Goal: Task Accomplishment & Management: Manage account settings

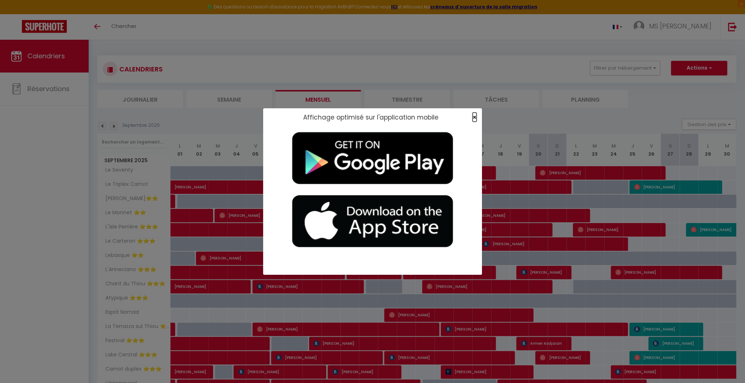
click at [357, 116] on span "×" at bounding box center [474, 117] width 4 height 9
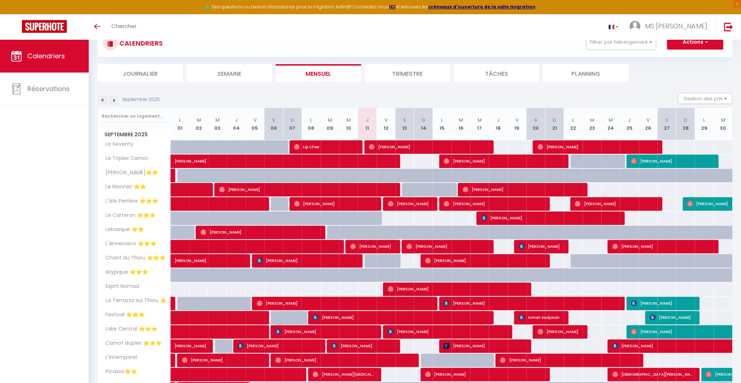
scroll to position [58, 0]
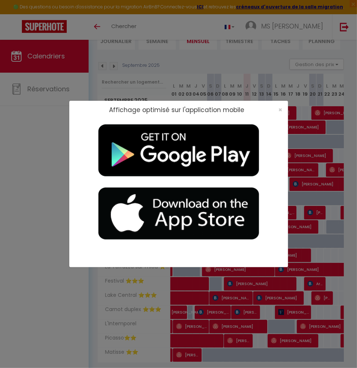
click at [277, 101] on div "Affichage optimisé sur l'application mobile ×" at bounding box center [178, 110] width 219 height 18
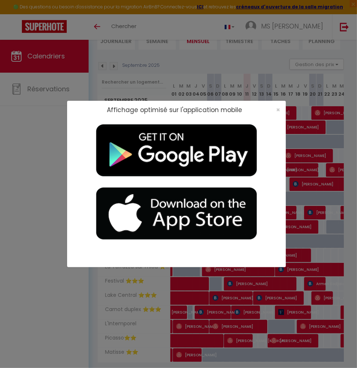
select select
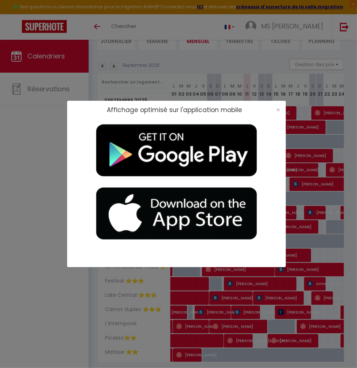
select select
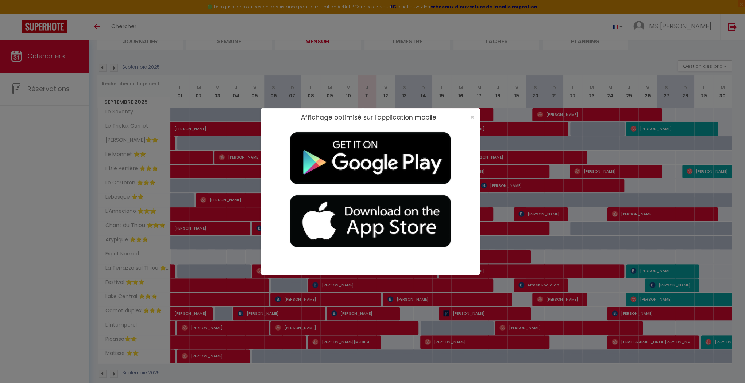
drag, startPoint x: 588, startPoint y: 93, endPoint x: 493, endPoint y: 121, distance: 99.4
click at [357, 93] on div "Affichage optimisé sur l'application mobile ×" at bounding box center [372, 191] width 745 height 383
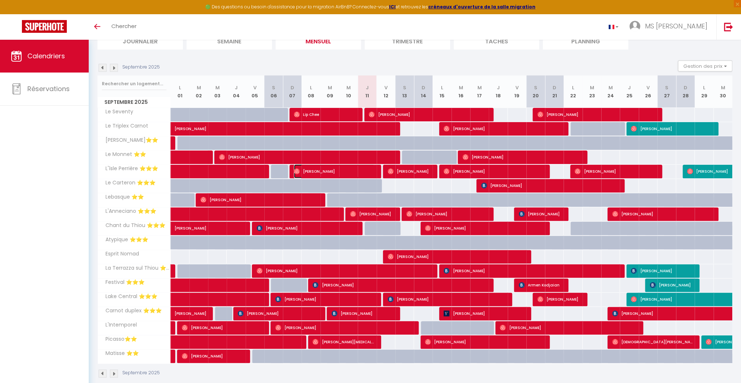
click at [357, 169] on span "[PERSON_NAME]" at bounding box center [334, 172] width 81 height 14
select select "OK"
select select "0"
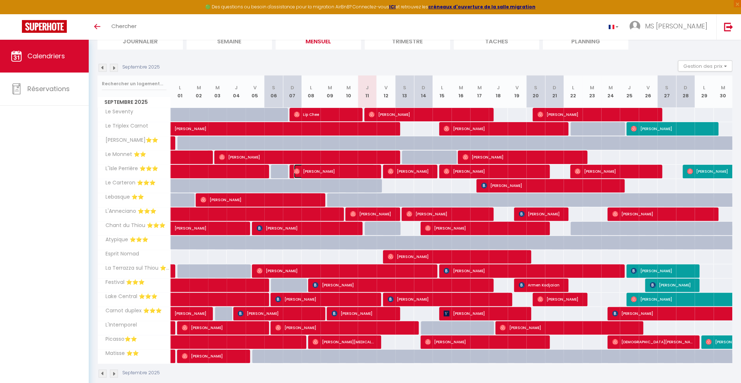
select select "1"
select select
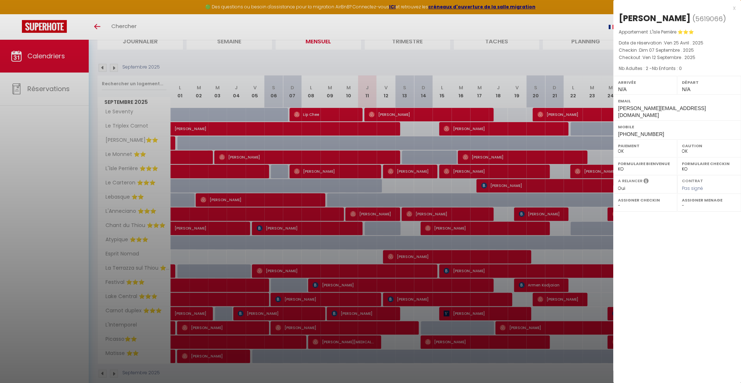
click at [357, 169] on div at bounding box center [370, 191] width 741 height 383
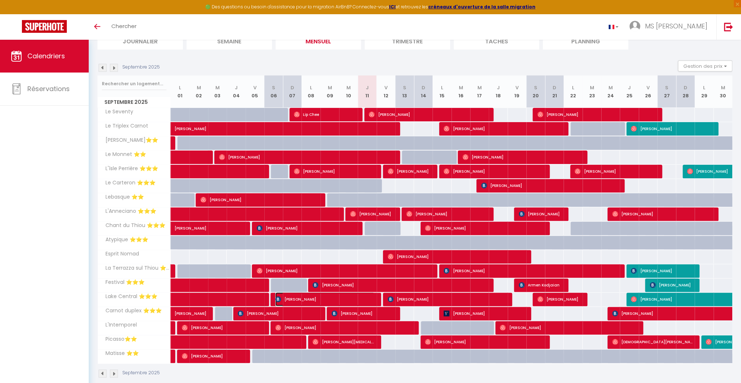
click at [357, 296] on span "[PERSON_NAME]" at bounding box center [324, 300] width 99 height 14
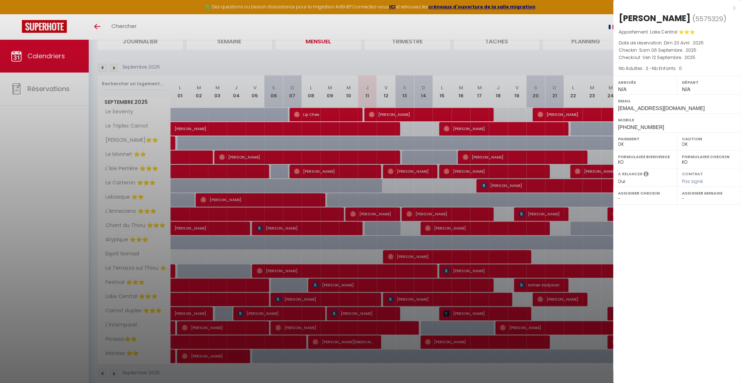
click at [357, 294] on div at bounding box center [370, 191] width 741 height 383
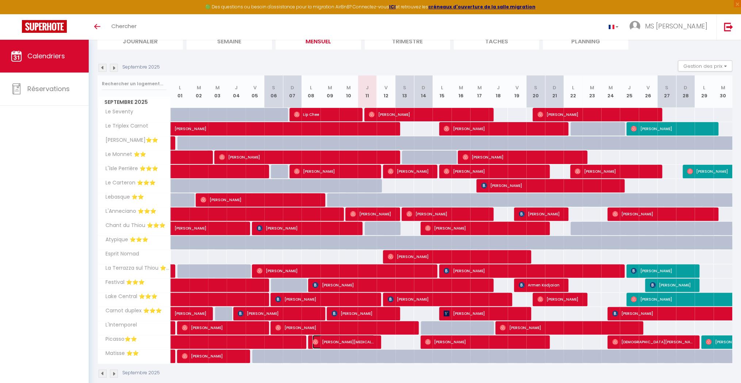
click at [357, 340] on span "[PERSON_NAME][MEDICAL_DATA]" at bounding box center [343, 342] width 62 height 14
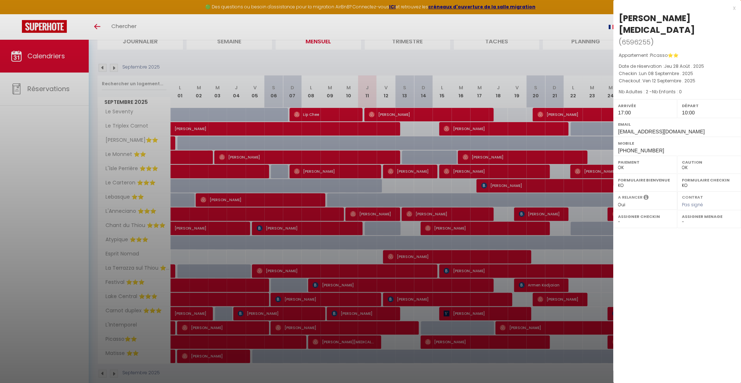
click at [357, 219] on div at bounding box center [370, 191] width 741 height 383
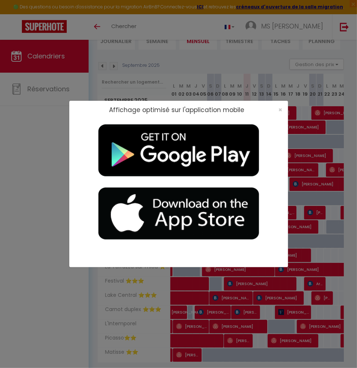
click at [269, 100] on div "Affichage optimisé sur l'application mobile ×" at bounding box center [178, 184] width 219 height 368
click at [275, 111] on div "×" at bounding box center [278, 109] width 18 height 7
click at [283, 108] on div "×" at bounding box center [278, 109] width 18 height 7
click at [272, 109] on div "×" at bounding box center [278, 109] width 18 height 7
click at [276, 108] on div "×" at bounding box center [278, 109] width 18 height 7
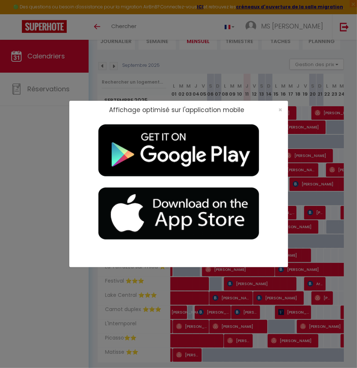
click at [277, 109] on div "×" at bounding box center [278, 109] width 18 height 7
click at [280, 108] on span "×" at bounding box center [281, 109] width 4 height 9
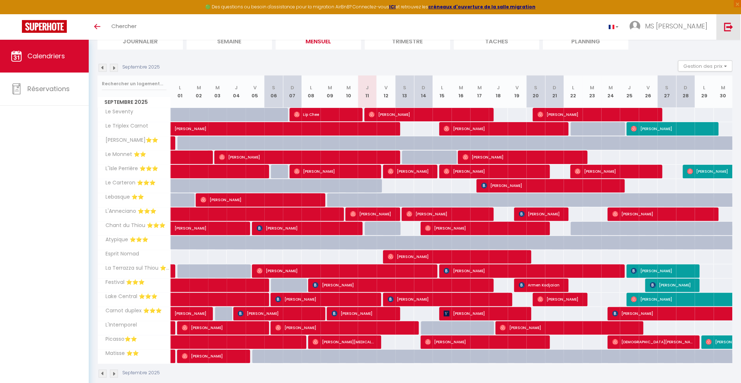
click at [357, 36] on link at bounding box center [728, 27] width 24 height 26
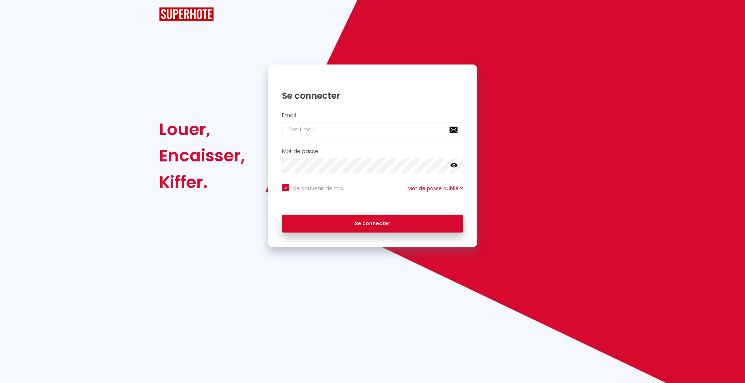
checkbox input "true"
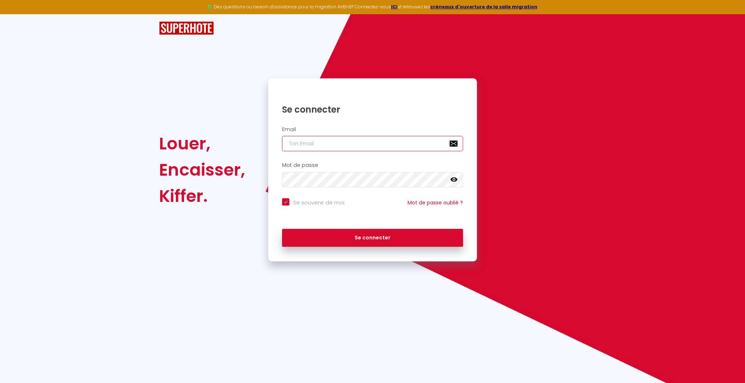
type input "[EMAIL_ADDRESS][DOMAIN_NAME]"
checkbox input "true"
click at [357, 142] on input "[EMAIL_ADDRESS][DOMAIN_NAME]" at bounding box center [372, 143] width 181 height 15
type input "[EMAIL_ADDRESS][DOMAIN_NAME]"
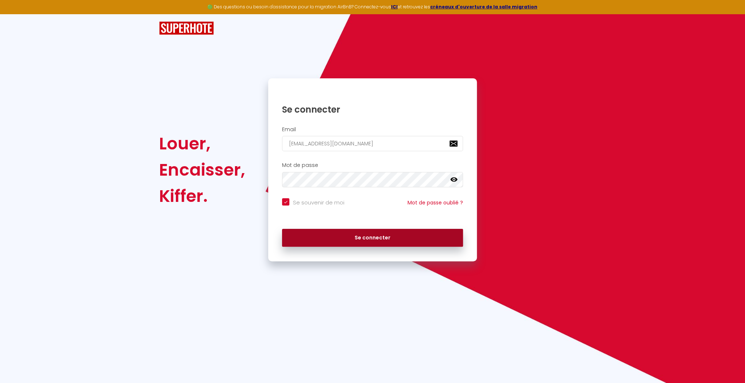
click at [357, 233] on button "Se connecter" at bounding box center [372, 238] width 181 height 18
checkbox input "true"
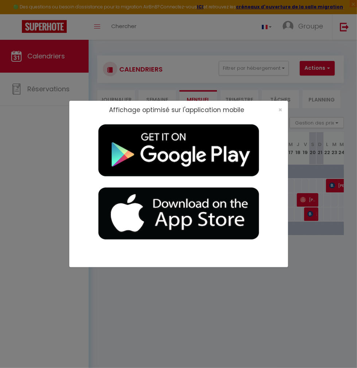
click at [168, 58] on div "Affichage optimisé sur l'application mobile ×" at bounding box center [178, 184] width 219 height 368
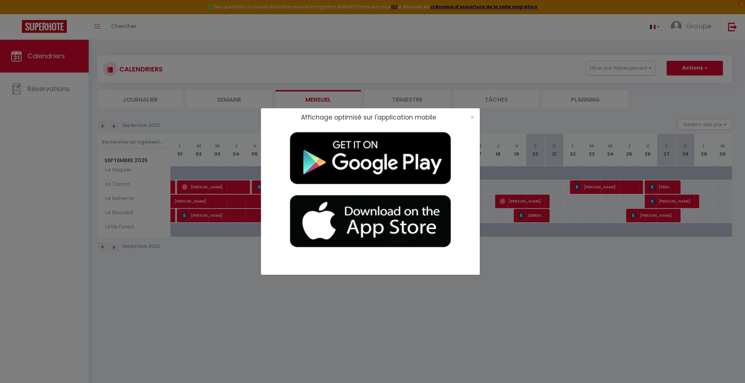
click at [357, 78] on div "Affichage optimisé sur l'application mobile ×" at bounding box center [372, 191] width 745 height 383
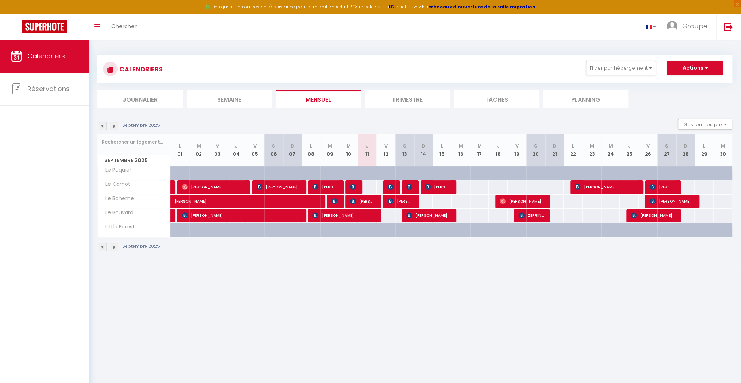
drag, startPoint x: 378, startPoint y: 198, endPoint x: 370, endPoint y: 198, distance: 8.0
click at [357, 198] on tr "Le Boheme [PERSON_NAME] 92 [PERSON_NAME]" at bounding box center [415, 201] width 634 height 14
click at [357, 198] on span "[PERSON_NAME]" at bounding box center [362, 201] width 25 height 14
select select "OK"
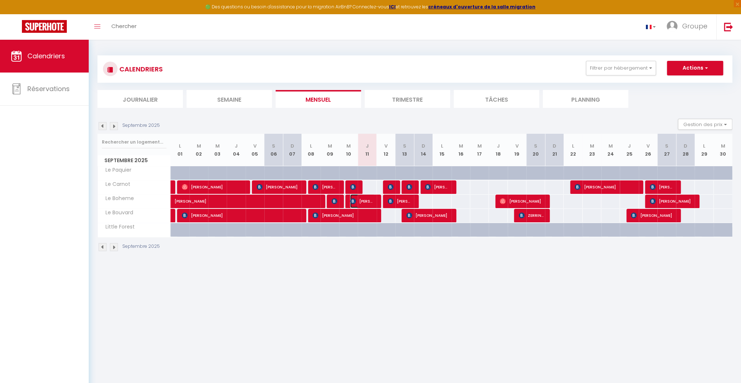
select select "1"
select select "0"
select select "1"
select select
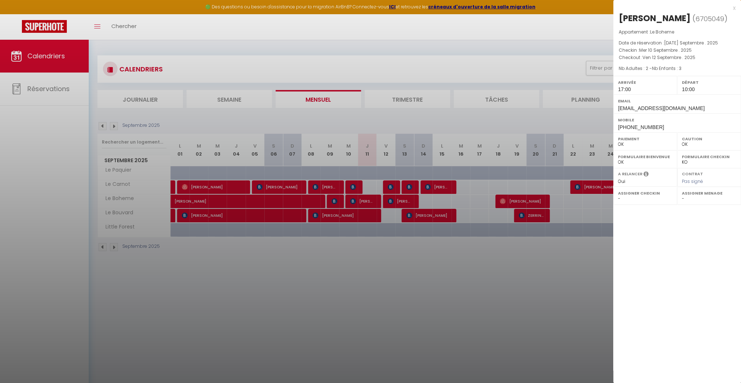
click at [357, 210] on div at bounding box center [370, 191] width 741 height 383
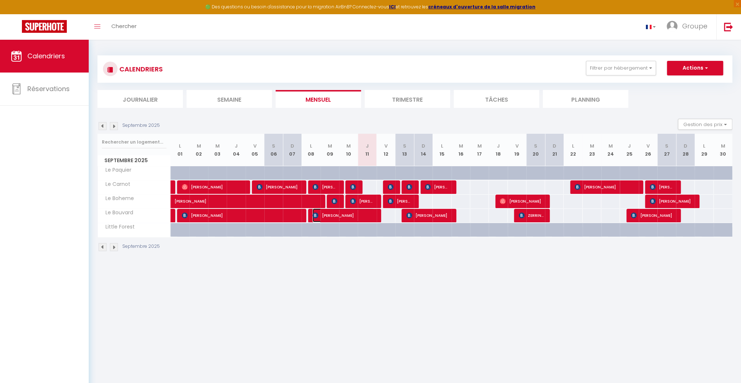
click at [357, 216] on span "[PERSON_NAME]" at bounding box center [343, 216] width 62 height 14
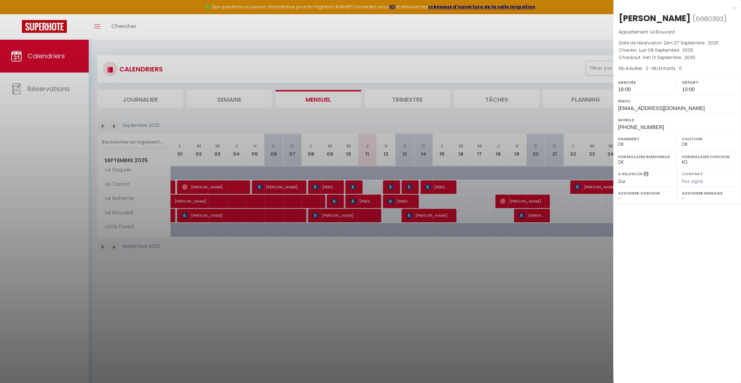
click at [357, 190] on div at bounding box center [370, 191] width 741 height 383
